Goal: Transaction & Acquisition: Purchase product/service

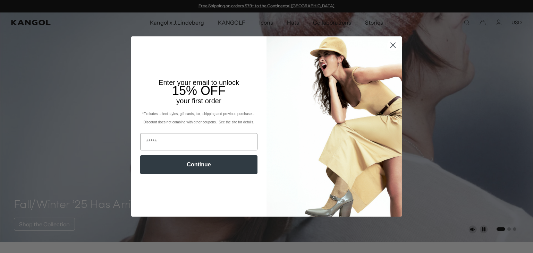
click at [393, 46] on circle "Close dialog" at bounding box center [392, 45] width 11 height 11
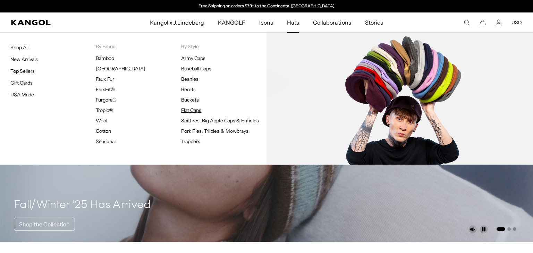
click at [195, 109] on link "Flat Caps" at bounding box center [191, 110] width 20 height 6
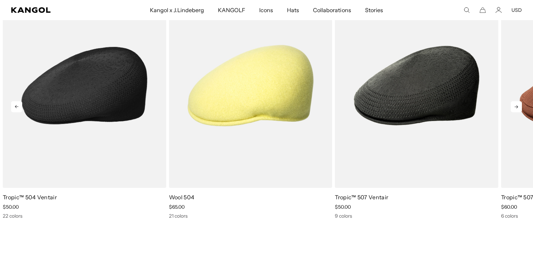
click at [87, 111] on img "1 of 10" at bounding box center [84, 85] width 163 height 205
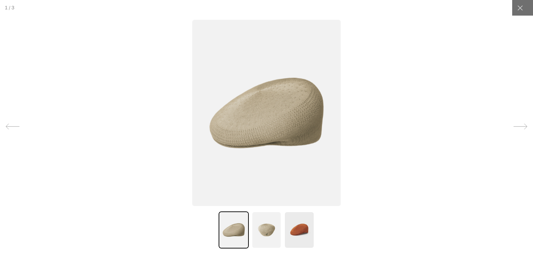
scroll to position [75, 0]
click at [519, 128] on icon at bounding box center [521, 127] width 14 height 14
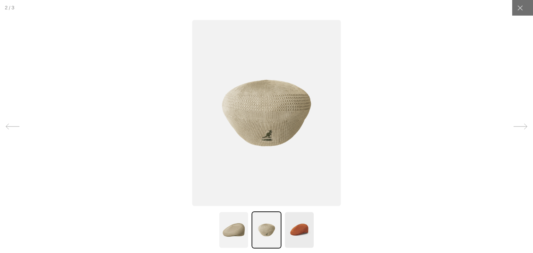
click at [519, 128] on icon at bounding box center [521, 127] width 14 height 14
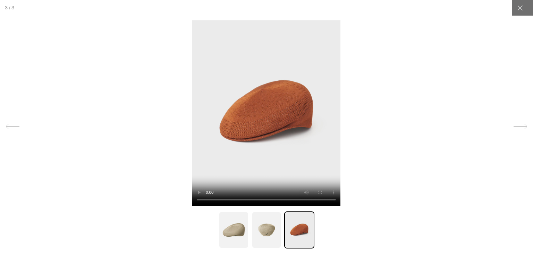
scroll to position [0, 0]
click at [519, 128] on icon at bounding box center [521, 127] width 14 height 14
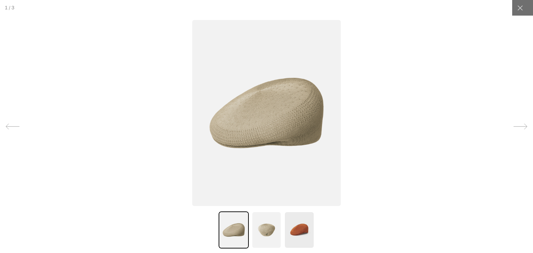
scroll to position [0, 143]
click at [524, 14] on div at bounding box center [520, 8] width 16 height 16
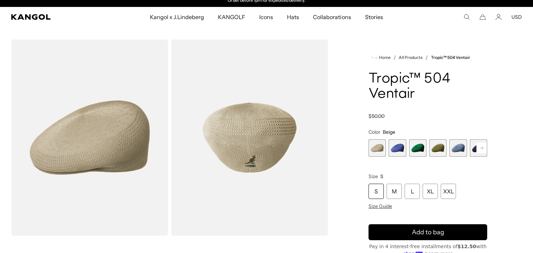
scroll to position [0, 0]
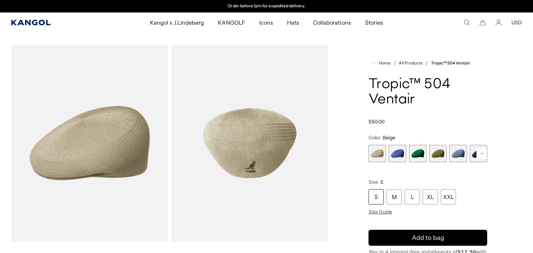
click at [31, 21] on icon "Kangol" at bounding box center [31, 23] width 40 height 6
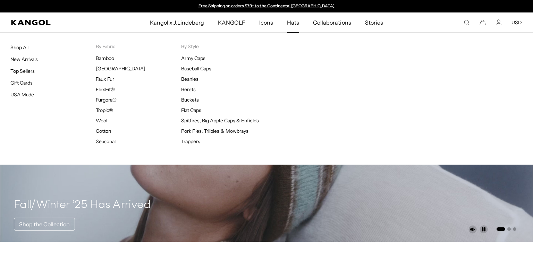
scroll to position [0, 143]
click at [17, 68] on link "Top Sellers" at bounding box center [22, 71] width 24 height 6
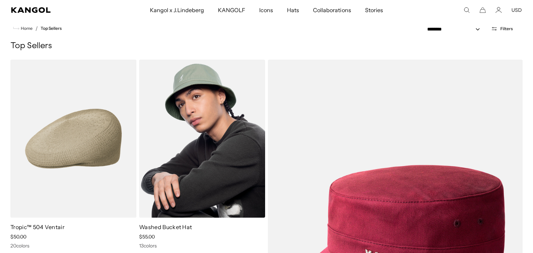
scroll to position [15, 0]
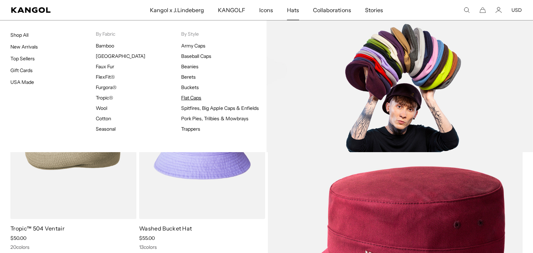
click at [186, 95] on link "Flat Caps" at bounding box center [191, 98] width 20 height 6
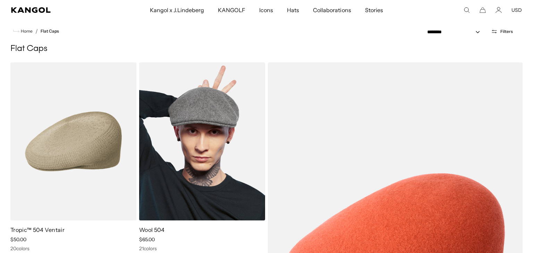
scroll to position [0, 143]
click at [203, 160] on img at bounding box center [202, 141] width 126 height 158
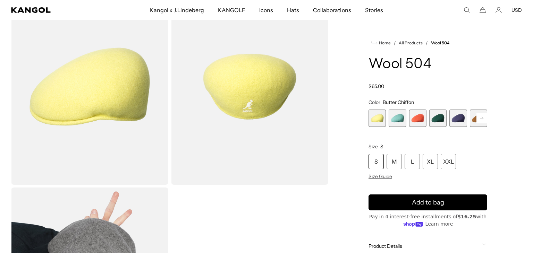
scroll to position [0, 143]
click at [520, 12] on button "USD" at bounding box center [516, 10] width 10 height 6
click at [517, 31] on link "EUR" at bounding box center [516, 33] width 10 height 6
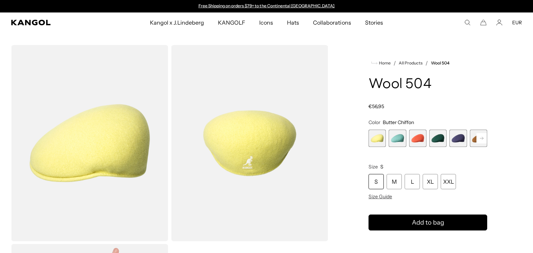
click at [401, 141] on span "2 of 21" at bounding box center [397, 138] width 17 height 17
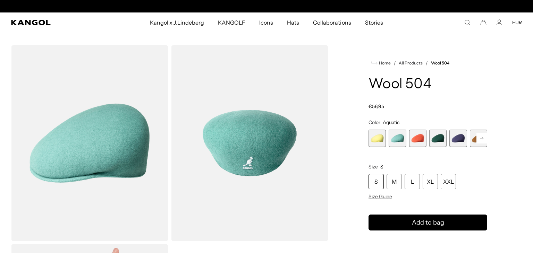
scroll to position [0, 143]
click at [438, 139] on span "4 of 21" at bounding box center [437, 138] width 17 height 17
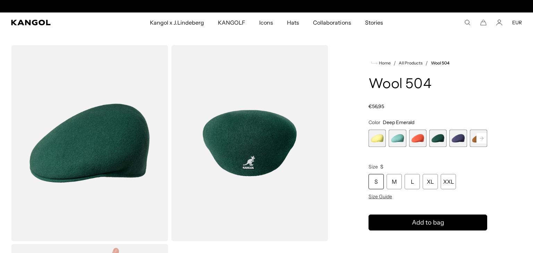
scroll to position [0, 143]
click at [481, 140] on rect at bounding box center [481, 138] width 10 height 10
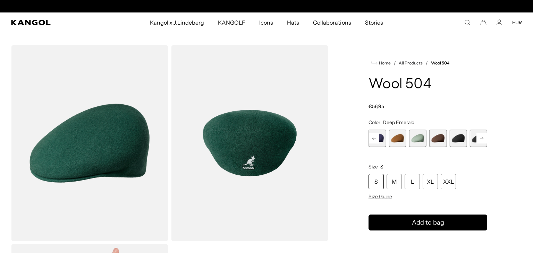
scroll to position [0, 0]
click at [462, 138] on span "9 of 21" at bounding box center [457, 138] width 17 height 17
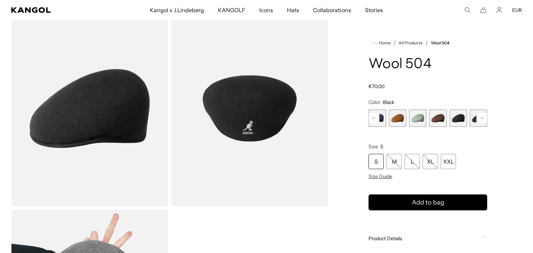
scroll to position [0, 143]
click at [481, 118] on icon at bounding box center [481, 118] width 3 height 3
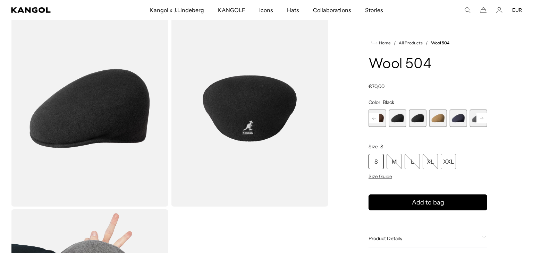
click at [481, 118] on icon at bounding box center [481, 118] width 3 height 3
click at [404, 122] on span "11 of 21" at bounding box center [397, 118] width 17 height 17
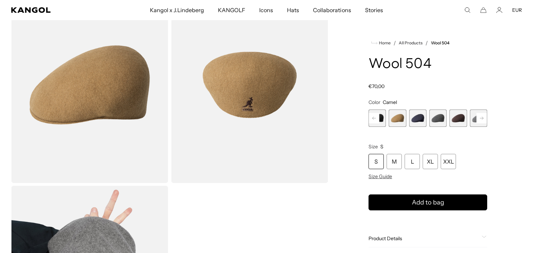
click at [375, 121] on rect at bounding box center [374, 118] width 10 height 10
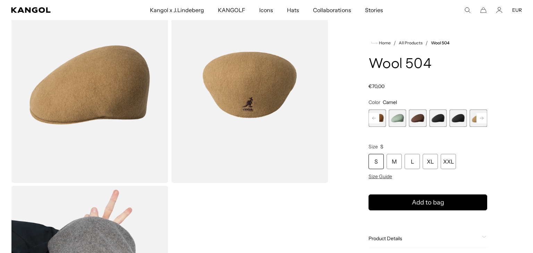
click at [375, 121] on rect at bounding box center [374, 118] width 10 height 10
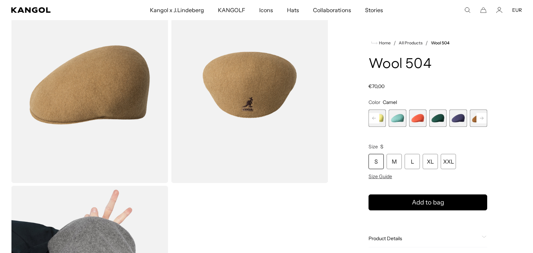
click at [375, 121] on rect at bounding box center [374, 118] width 10 height 10
click at [375, 121] on span "1 of 21" at bounding box center [377, 118] width 17 height 17
click at [379, 113] on span "1 of 21" at bounding box center [377, 118] width 17 height 17
